Goal: Task Accomplishment & Management: Manage account settings

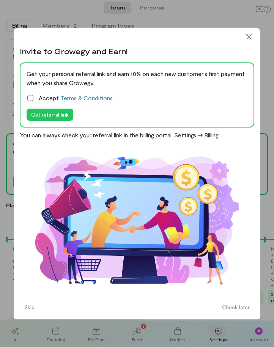
scroll to position [0, 541]
